Goal: Find specific page/section: Find specific page/section

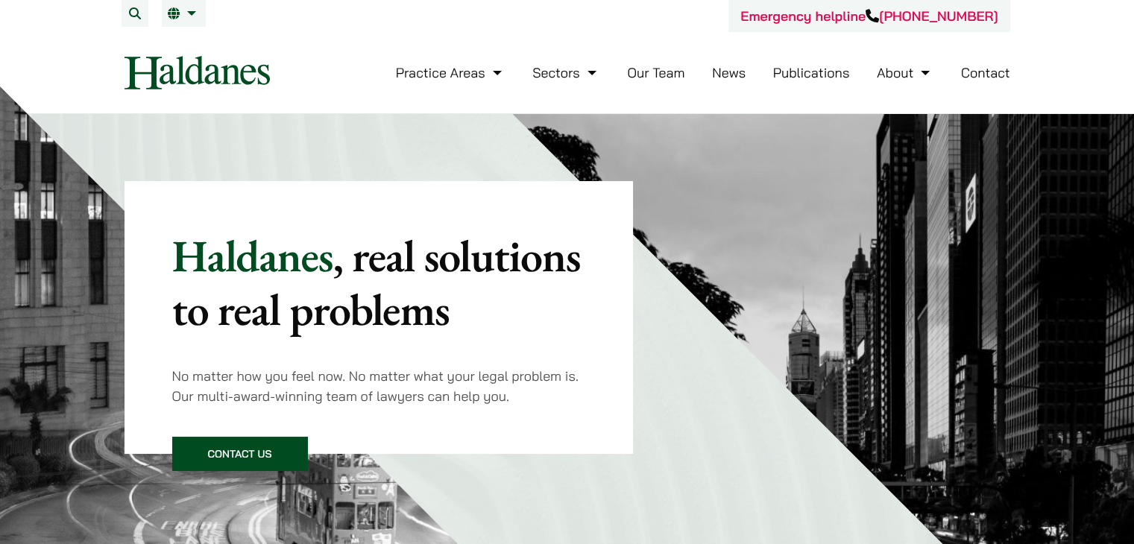
click at [653, 68] on link "Our Team" at bounding box center [655, 72] width 57 height 17
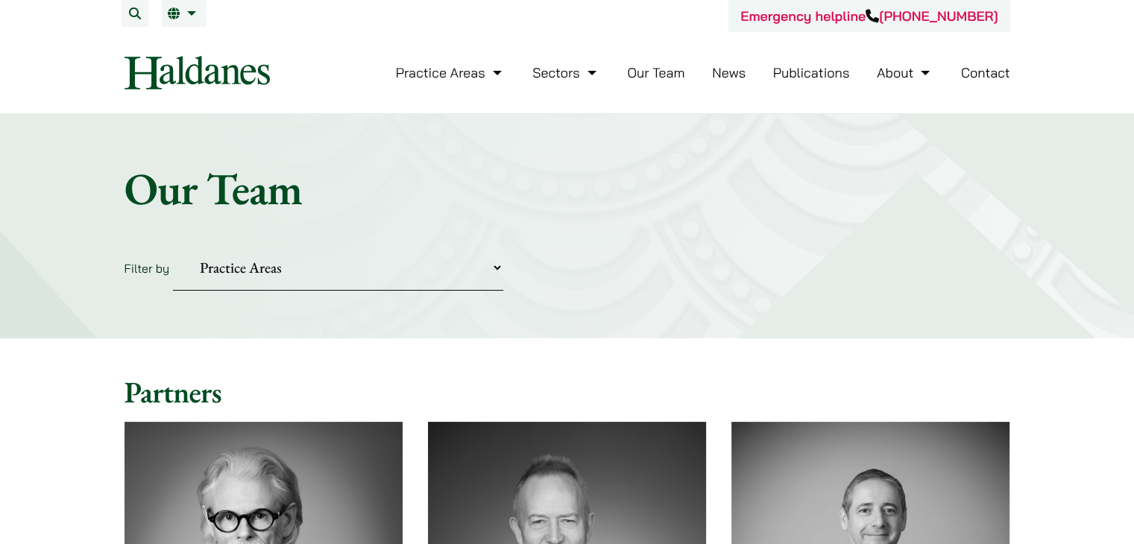
click at [668, 69] on link "Our Team" at bounding box center [655, 72] width 57 height 17
click at [492, 269] on select "Practice Areas Antitrust and Competition Civil Litigation & Dispute Resolution …" at bounding box center [338, 267] width 330 height 45
select select "divorce-and-family-law"
click at [173, 245] on select "Practice Areas Antitrust and Competition Civil Litigation & Dispute Resolution …" at bounding box center [338, 267] width 330 height 45
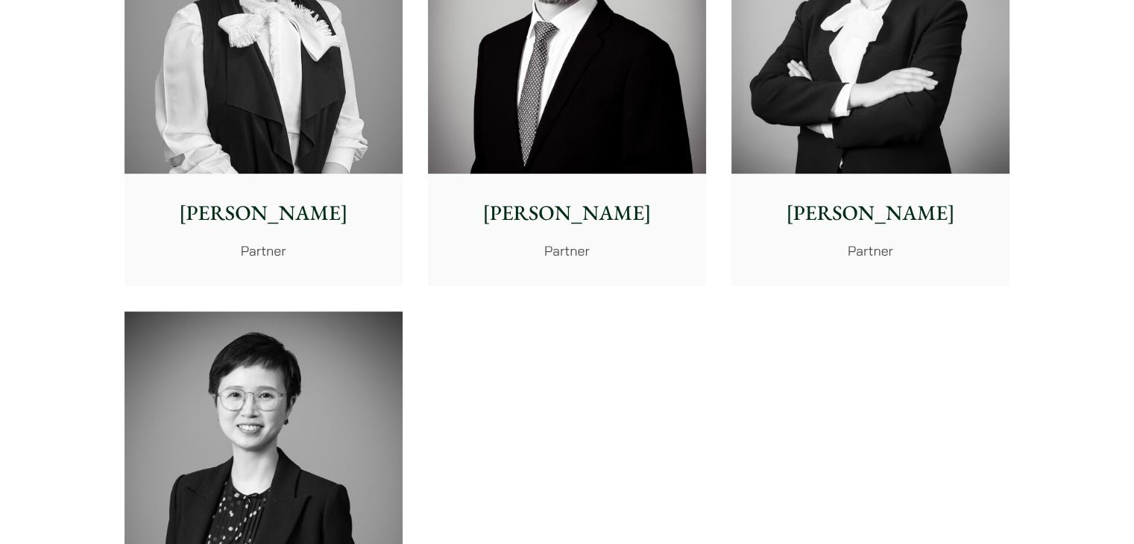
scroll to position [298, 0]
